Goal: Check status: Check status

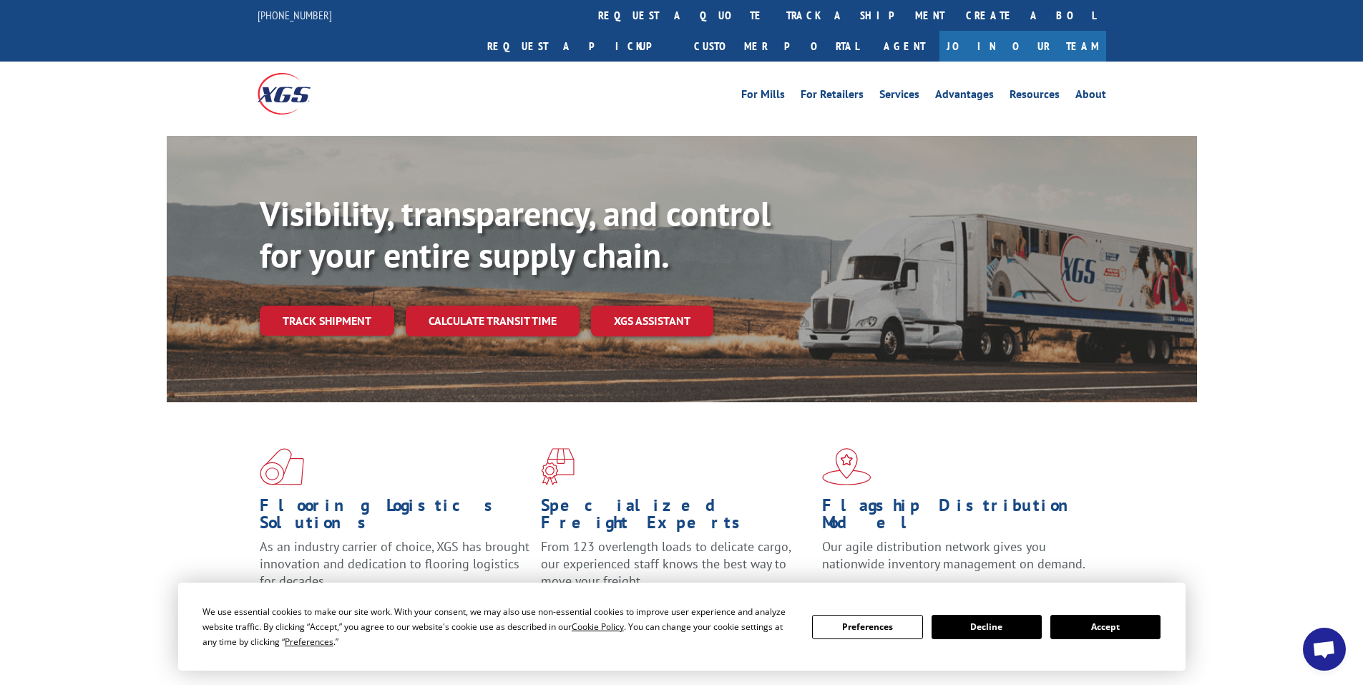
scroll to position [358, 0]
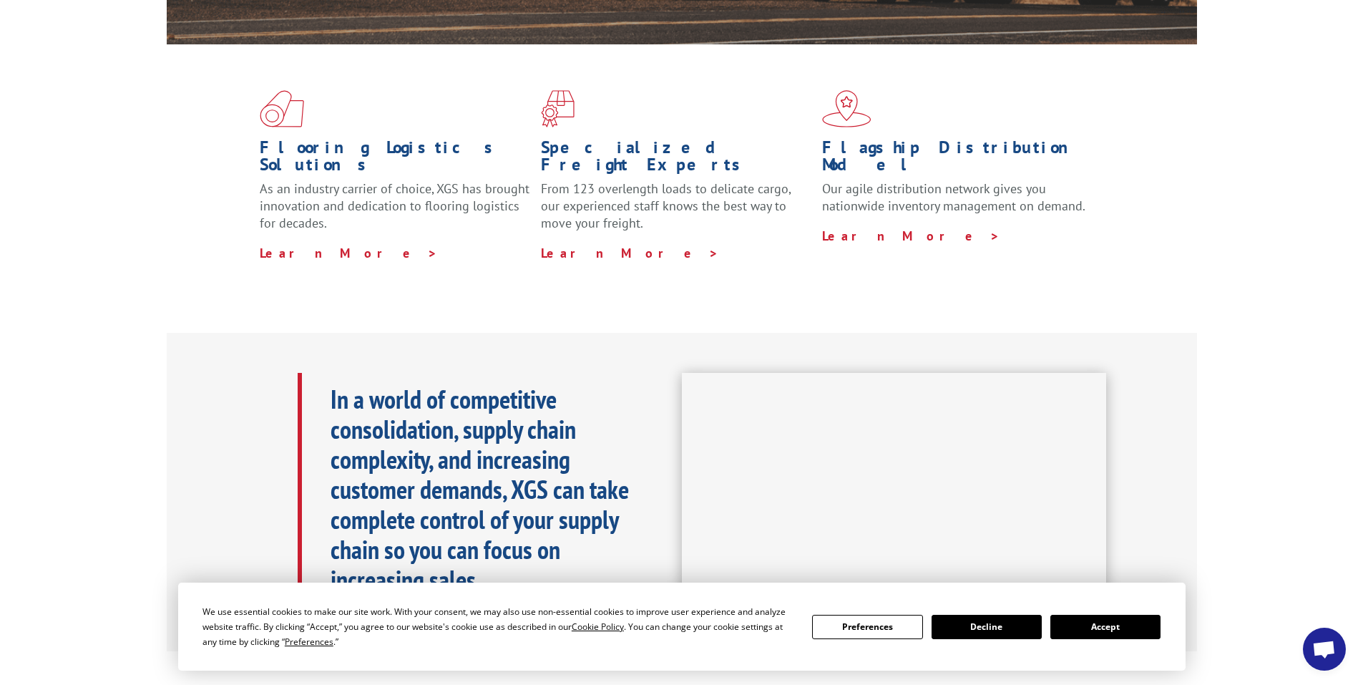
click at [1164, 629] on div "We use essential cookies to make our site work. With your consent, we may also …" at bounding box center [681, 626] width 1007 height 88
click at [1142, 630] on button "Accept" at bounding box center [1105, 627] width 110 height 24
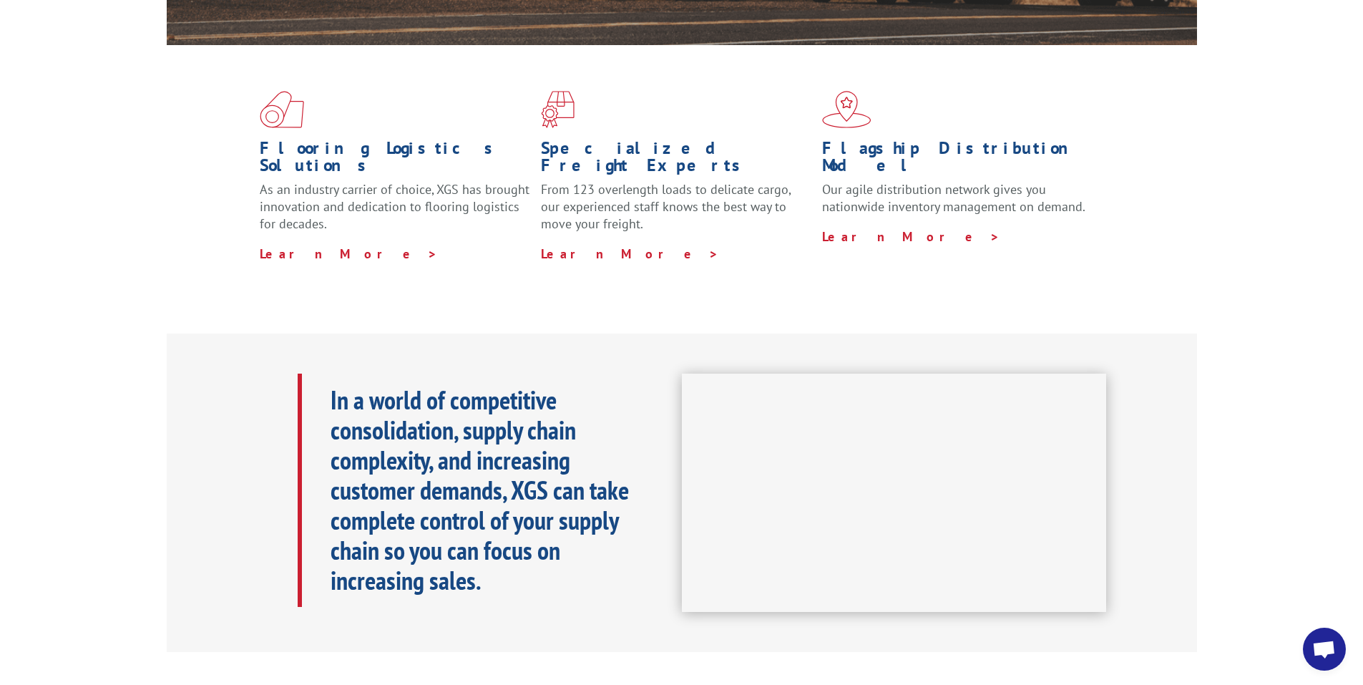
scroll to position [0, 0]
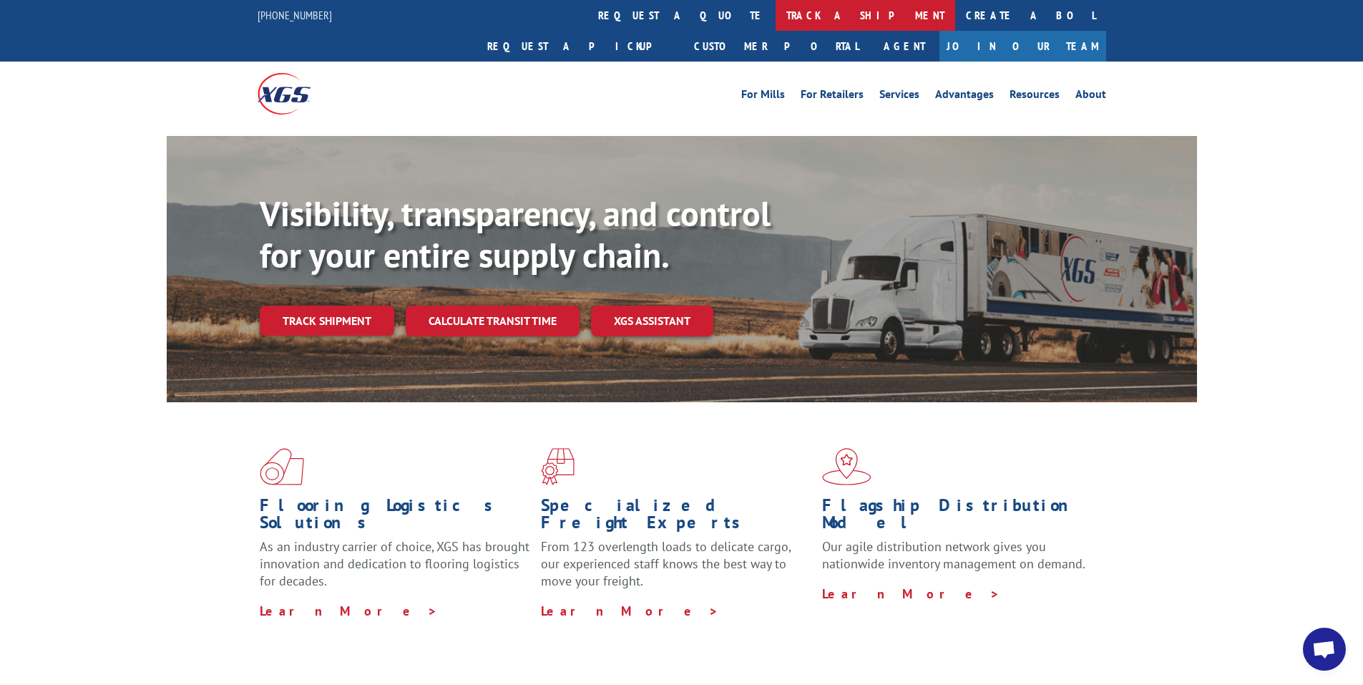
click at [775, 24] on link "track a shipment" at bounding box center [865, 15] width 180 height 31
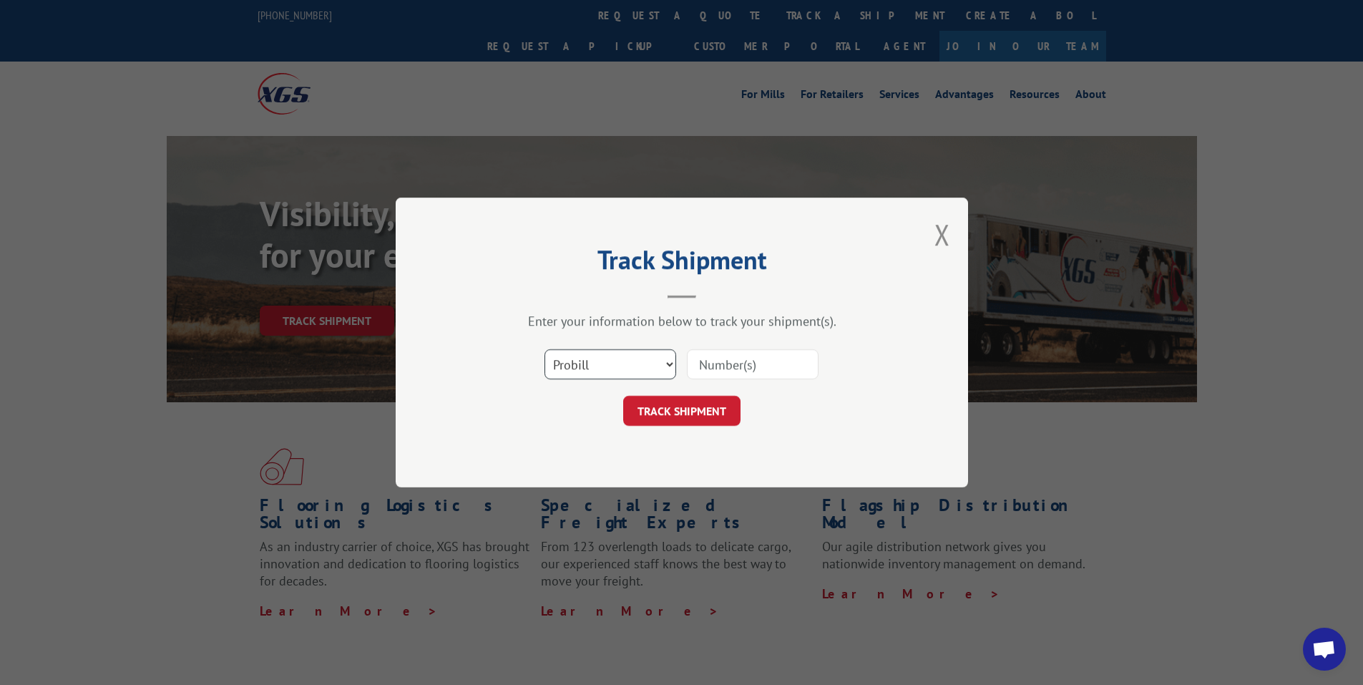
click at [617, 358] on select "Select category... Probill BOL PO" at bounding box center [610, 364] width 132 height 30
click at [544, 349] on select "Select category... Probill BOL PO" at bounding box center [610, 364] width 132 height 30
click at [715, 373] on input at bounding box center [753, 364] width 132 height 30
type input "2836568"
click button "TRACK SHIPMENT" at bounding box center [681, 411] width 117 height 30
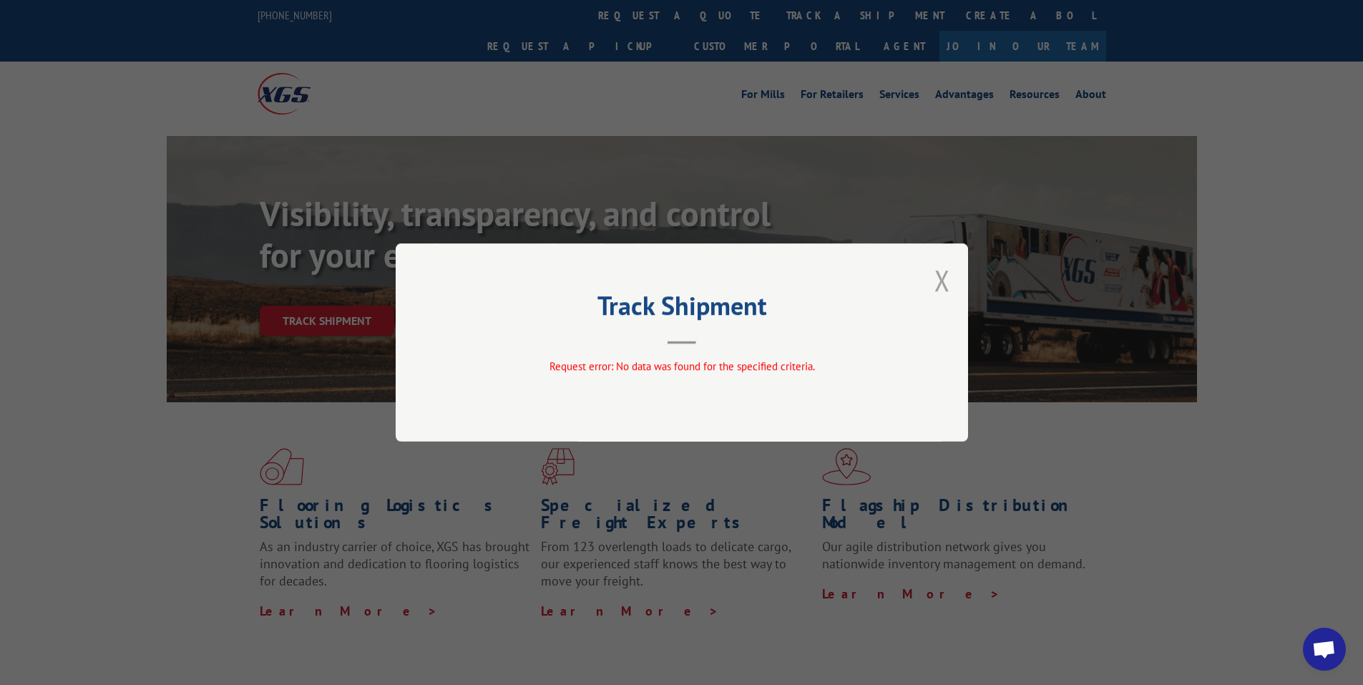
click at [938, 277] on button "Close modal" at bounding box center [942, 280] width 16 height 38
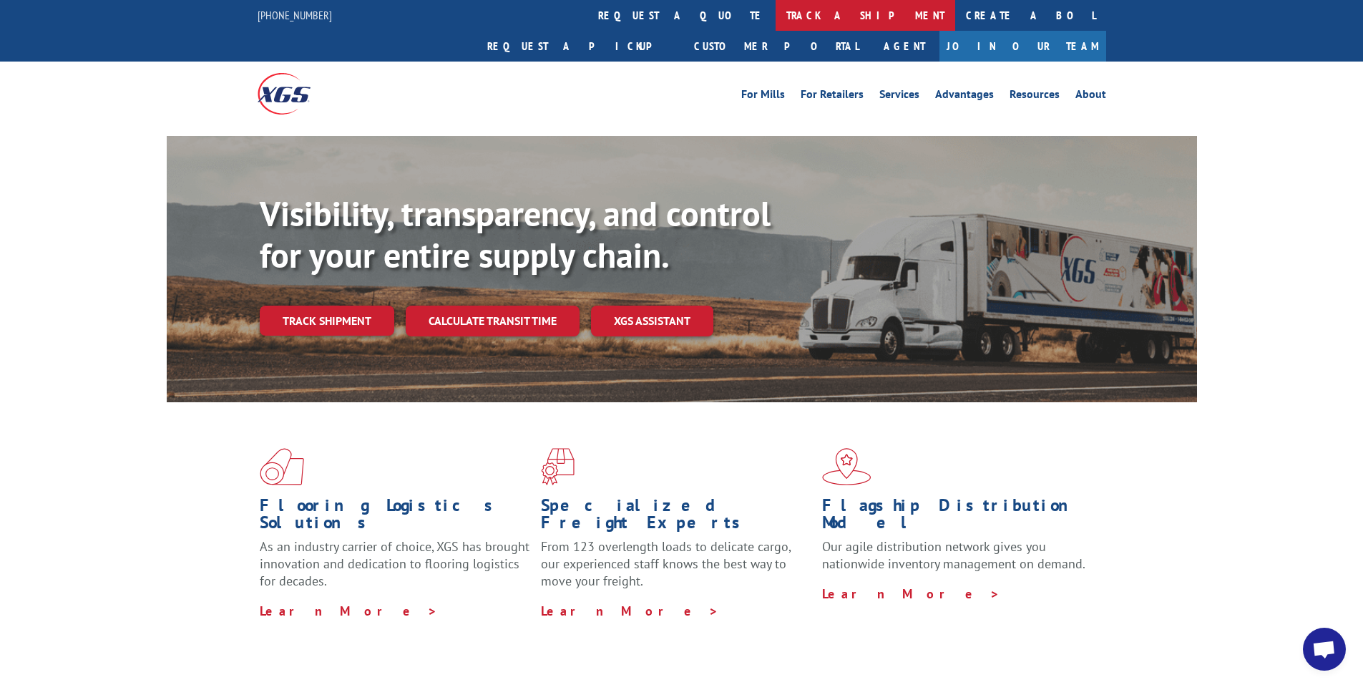
click at [775, 21] on link "track a shipment" at bounding box center [865, 15] width 180 height 31
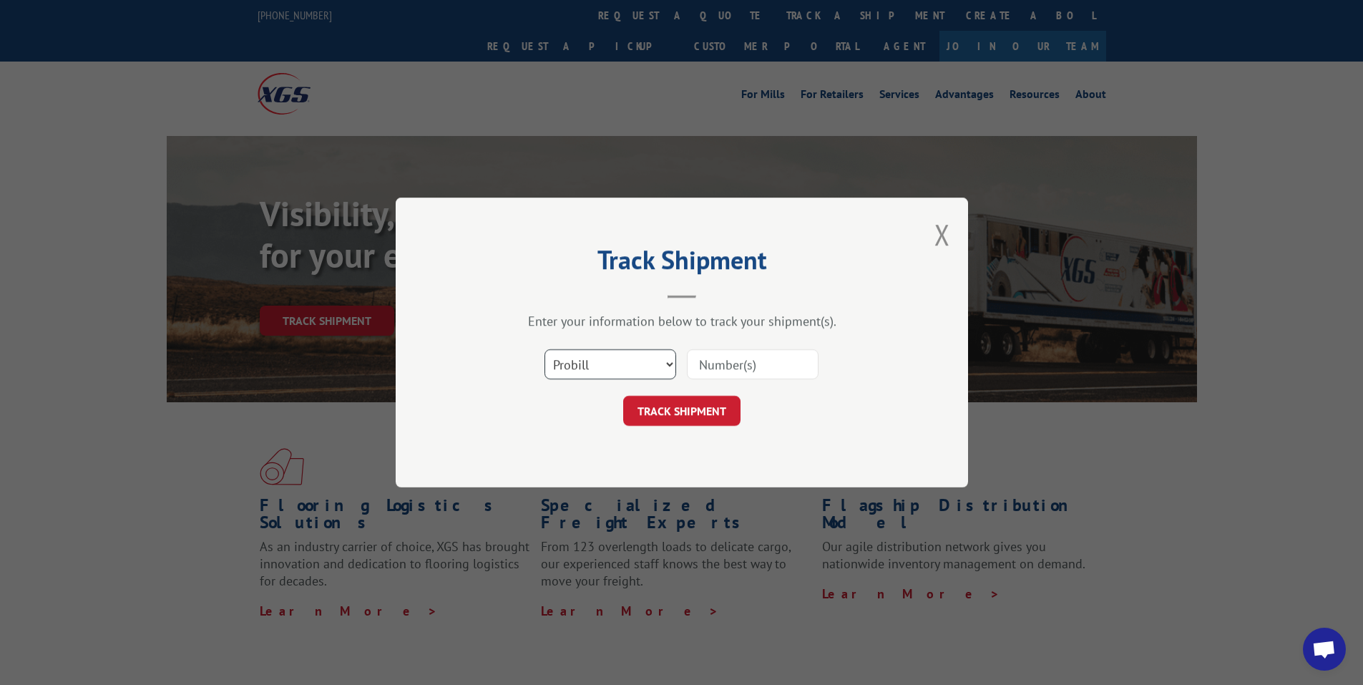
drag, startPoint x: 625, startPoint y: 363, endPoint x: 625, endPoint y: 371, distance: 7.2
click at [625, 363] on select "Select category... Probill BOL PO" at bounding box center [610, 364] width 132 height 30
select select "po"
click at [544, 349] on select "Select category... Probill BOL PO" at bounding box center [610, 364] width 132 height 30
click at [733, 355] on input at bounding box center [753, 364] width 132 height 30
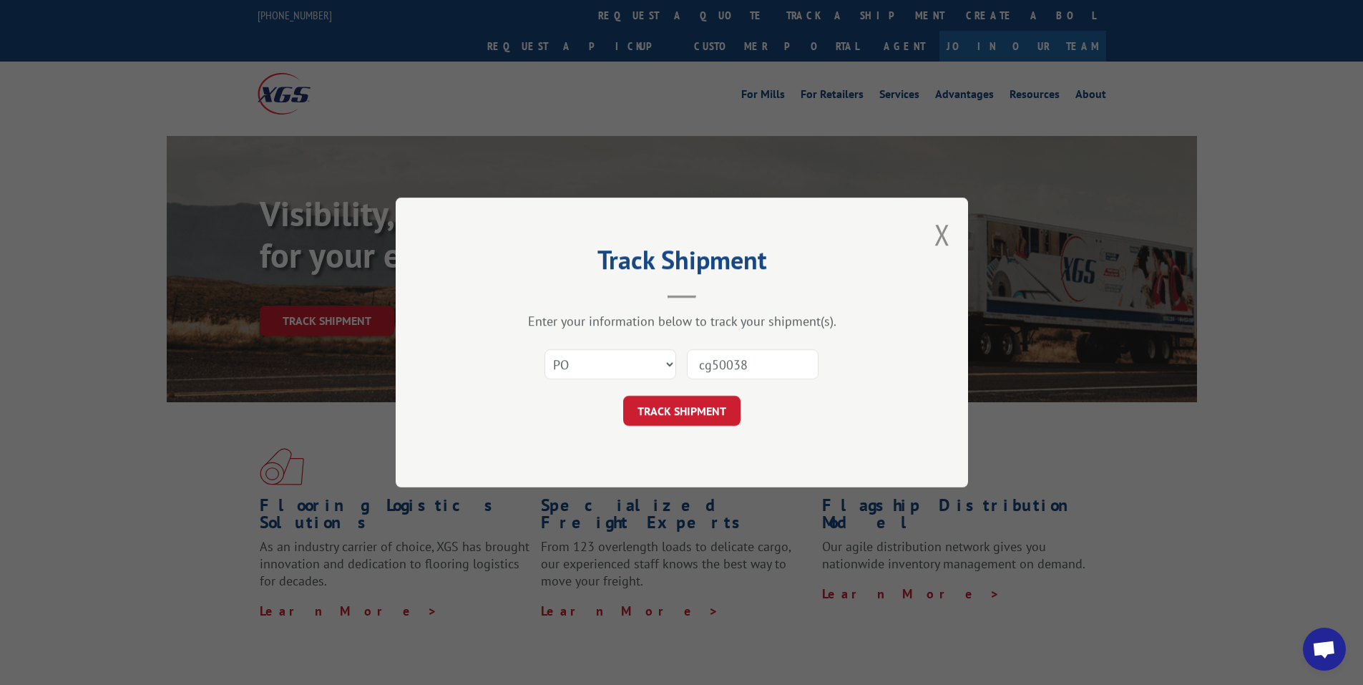
type input "cg500387"
click button "TRACK SHIPMENT" at bounding box center [681, 411] width 117 height 30
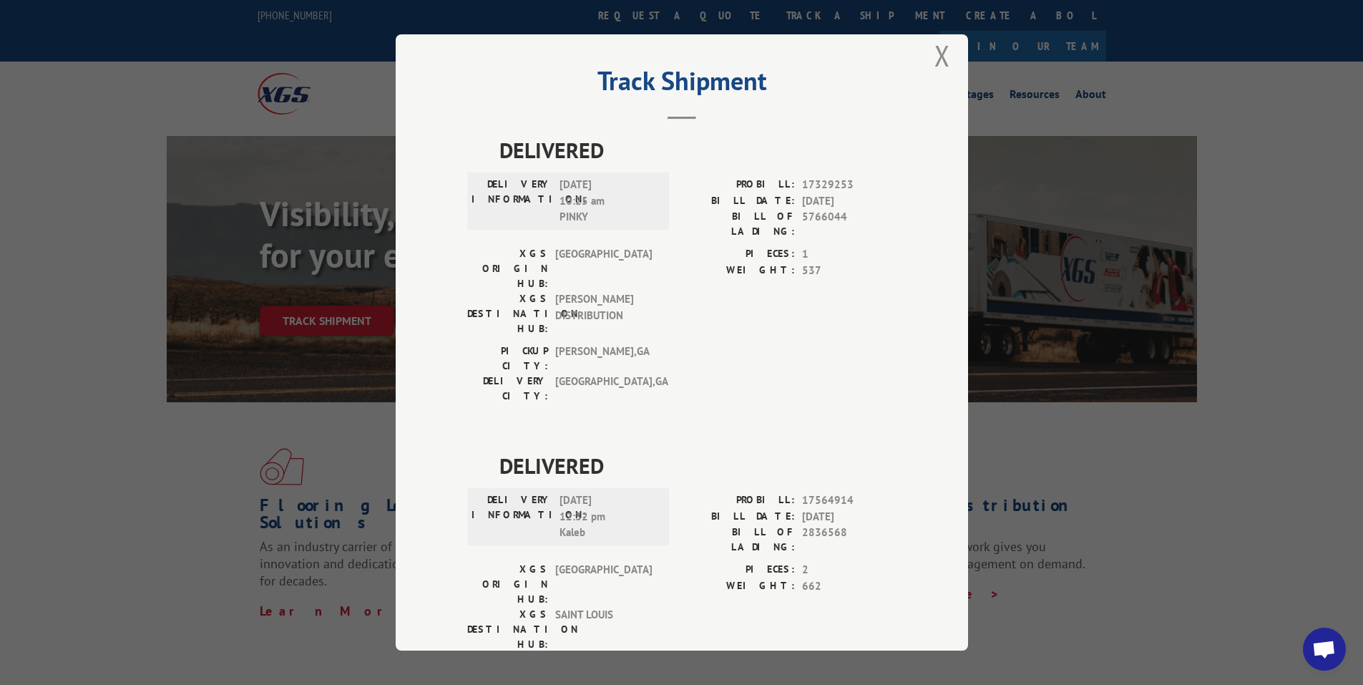
scroll to position [31, 0]
